Goal: Information Seeking & Learning: Learn about a topic

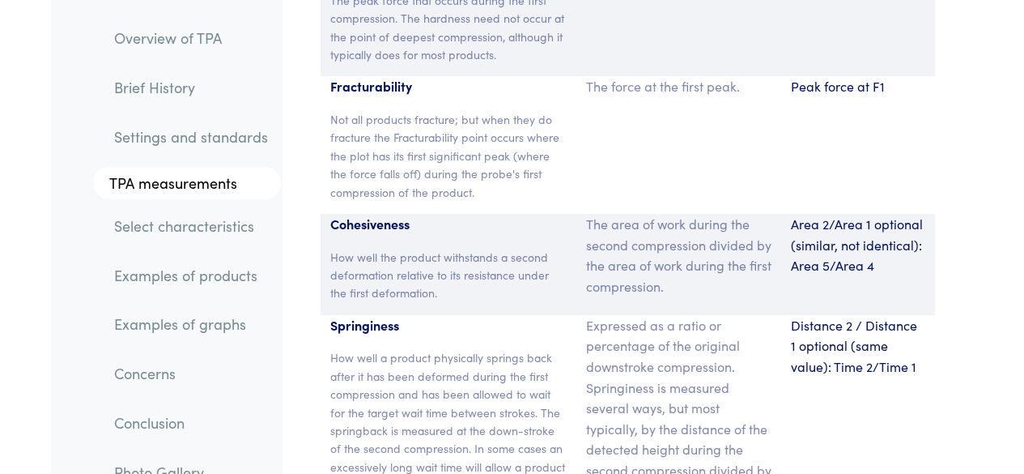
scroll to position [12256, 0]
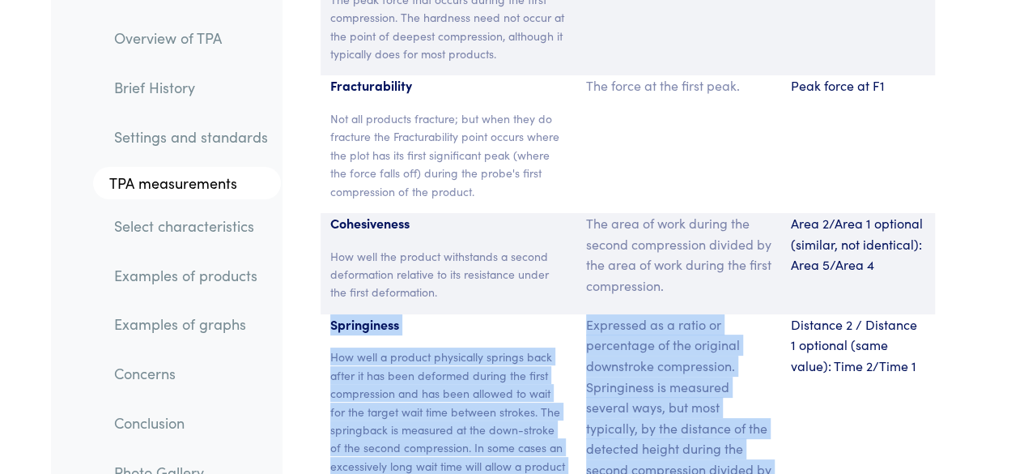
drag, startPoint x: 333, startPoint y: 206, endPoint x: 659, endPoint y: 395, distance: 376.9
click at [659, 395] on div "Springiness How well a product physically springs back after it has been deform…" at bounding box center [628, 428] width 615 height 228
copy div "Springiness How well a product physically springs back after it has been deform…"
click at [545, 347] on p "How well a product physically springs back after it has been deformed during th…" at bounding box center [448, 437] width 236 height 181
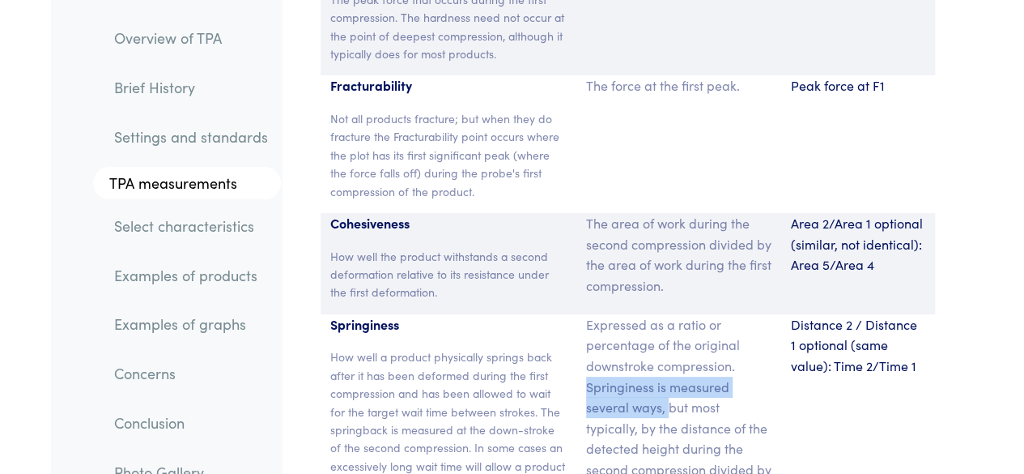
drag, startPoint x: 590, startPoint y: 265, endPoint x: 666, endPoint y: 282, distance: 78.0
click at [666, 314] on p "Expressed as a ratio or percentage of the original downstroke compression. Spri…" at bounding box center [678, 417] width 185 height 207
copy p "Springiness is measured several ways,"
click at [667, 314] on p "Expressed as a ratio or percentage of the original downstroke compression. Spri…" at bounding box center [678, 417] width 185 height 207
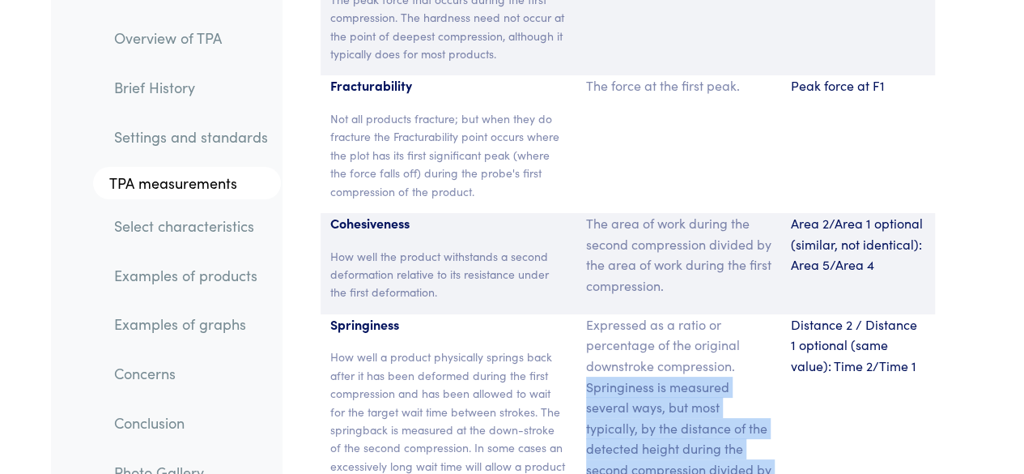
drag, startPoint x: 642, startPoint y: 390, endPoint x: 583, endPoint y: 270, distance: 134.4
click at [583, 314] on div "Expressed as a ratio or percentage of the original downstroke compression. Spri…" at bounding box center [679, 428] width 205 height 228
copy p "Springiness is measured several ways, but most typically, by the distance of th…"
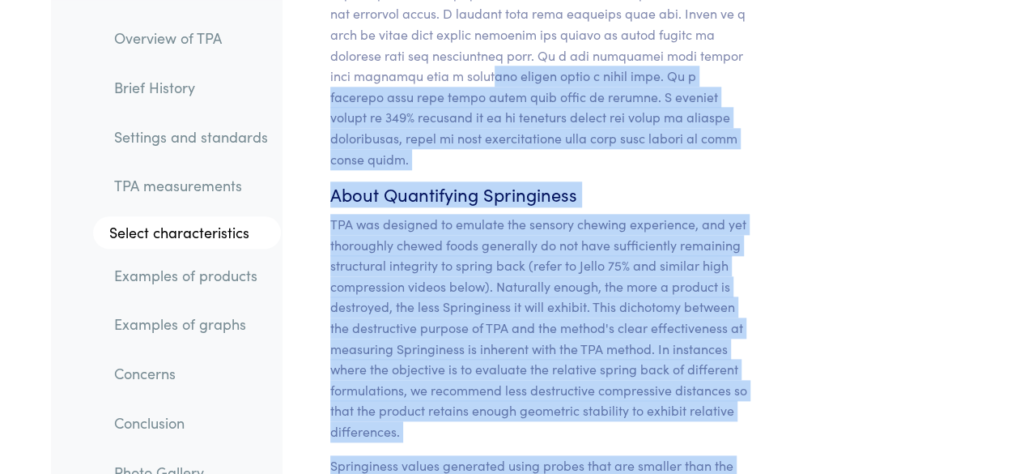
scroll to position [16015, 0]
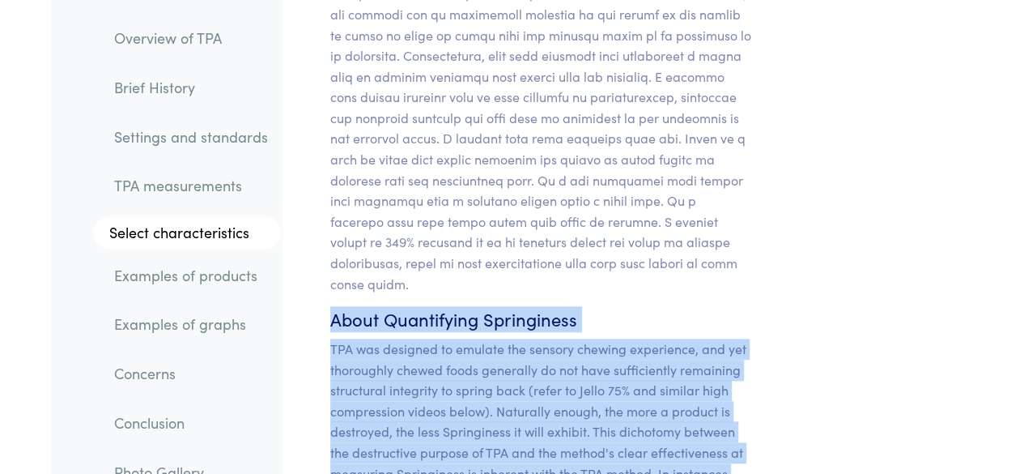
drag, startPoint x: 590, startPoint y: 389, endPoint x: 322, endPoint y: 158, distance: 353.6
click at [322, 158] on section "Chapter V Discussion of Hardness, Cohesiveness, Springiness, Gumminess and Adhe…" at bounding box center [542, 38] width 500 height 3829
copy section "About Quantifying Springiness TPA was designed to emulate the sensory chewing e…"
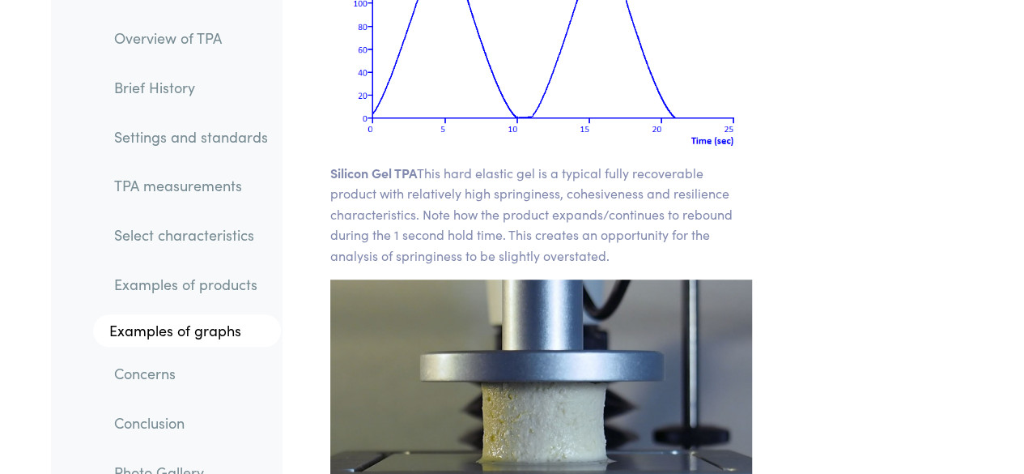
scroll to position [25152, 0]
